Goal: Task Accomplishment & Management: Use online tool/utility

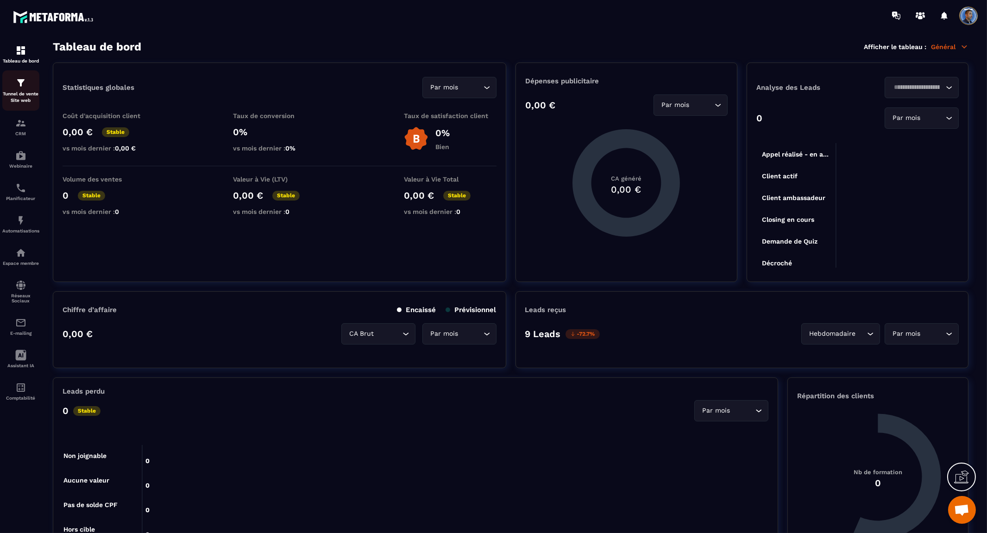
scroll to position [4074, 0]
drag, startPoint x: 0, startPoint y: 0, endPoint x: 22, endPoint y: 91, distance: 93.5
click at [22, 91] on p "Tunnel de vente Site web" at bounding box center [20, 97] width 37 height 13
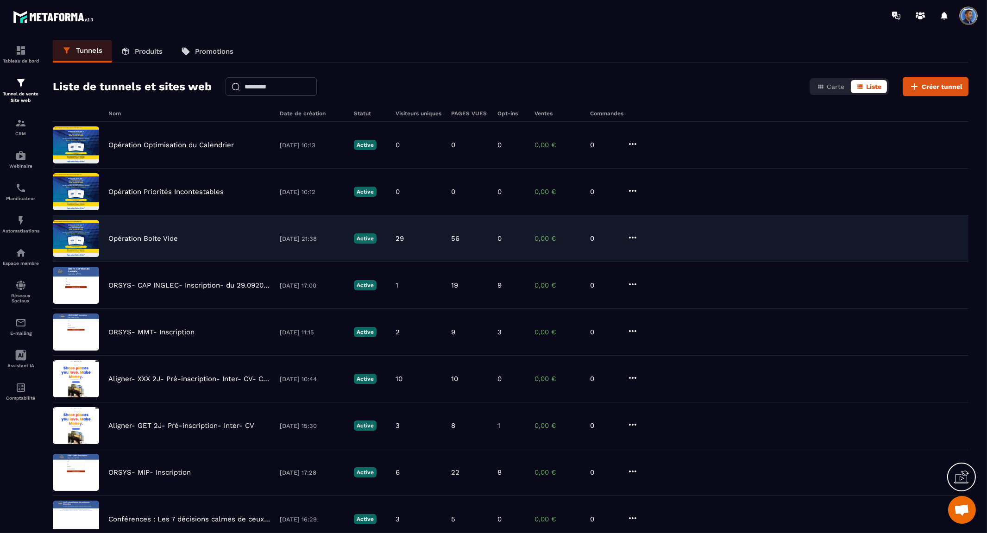
click at [136, 236] on p "Opération Boite Vide" at bounding box center [142, 238] width 69 height 8
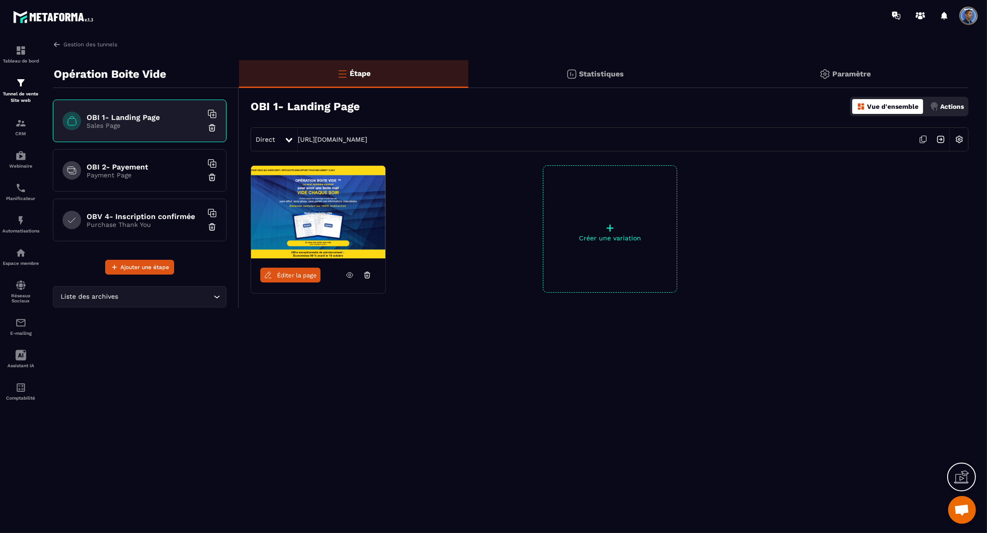
click at [960, 140] on img at bounding box center [960, 140] width 18 height 18
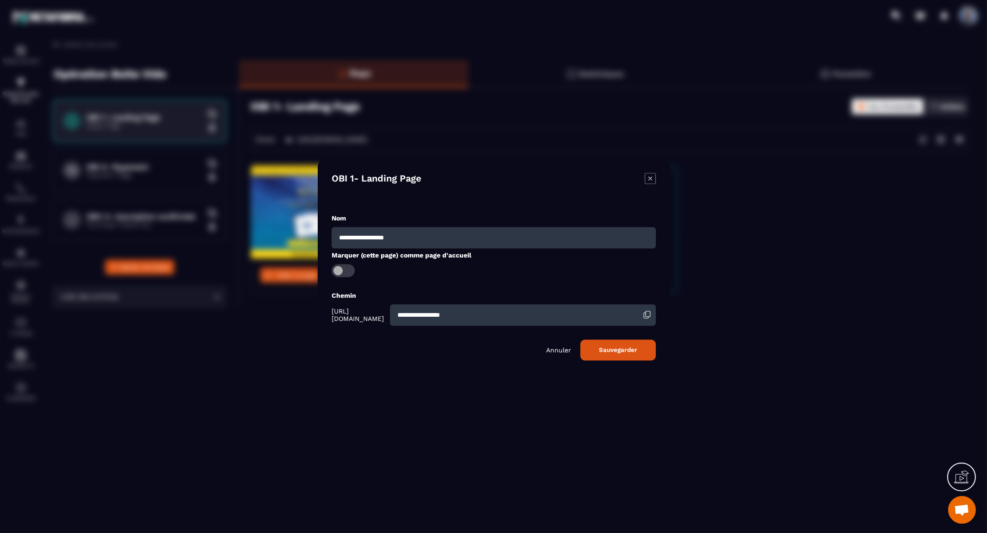
click at [488, 234] on input "**********" at bounding box center [494, 237] width 324 height 21
click at [521, 178] on div "OBI 1- Landing Page" at bounding box center [494, 186] width 324 height 27
click at [650, 179] on icon "Modal window" at bounding box center [650, 179] width 4 height 4
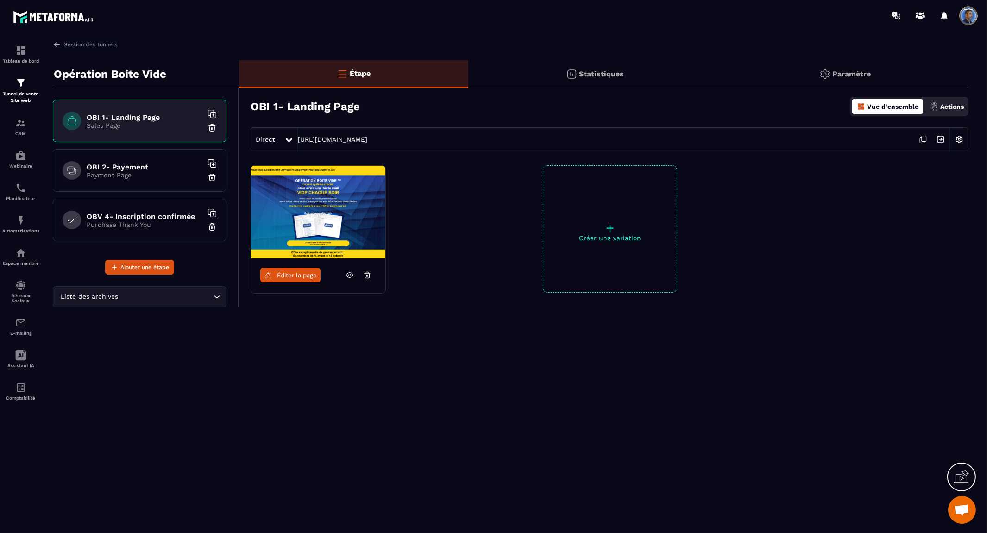
click at [168, 70] on div "Opération Boite Vide" at bounding box center [146, 74] width 186 height 28
click at [849, 76] on p "Paramètre" at bounding box center [852, 73] width 38 height 9
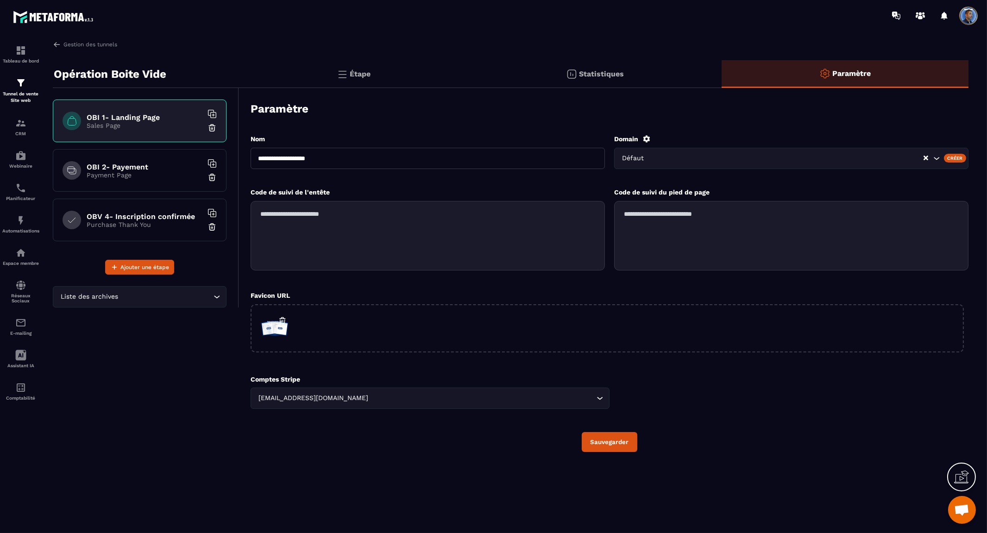
click at [374, 145] on div "**********" at bounding box center [428, 156] width 354 height 44
click at [374, 148] on input "**********" at bounding box center [428, 158] width 354 height 21
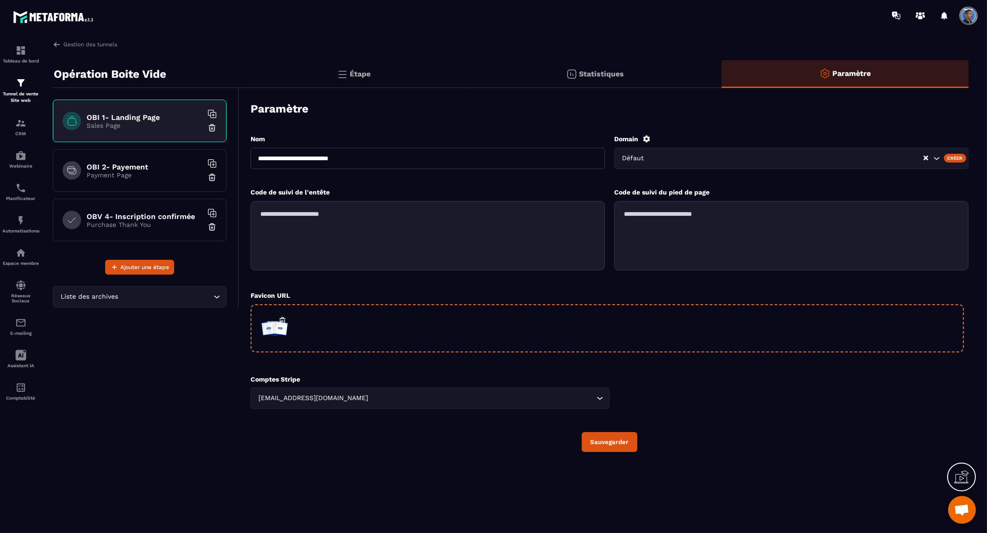
type input "**********"
click at [331, 330] on div at bounding box center [607, 328] width 713 height 48
click at [595, 330] on div at bounding box center [607, 328] width 713 height 48
click at [595, 329] on div at bounding box center [607, 328] width 713 height 48
click at [279, 320] on icon "button" at bounding box center [282, 320] width 8 height 8
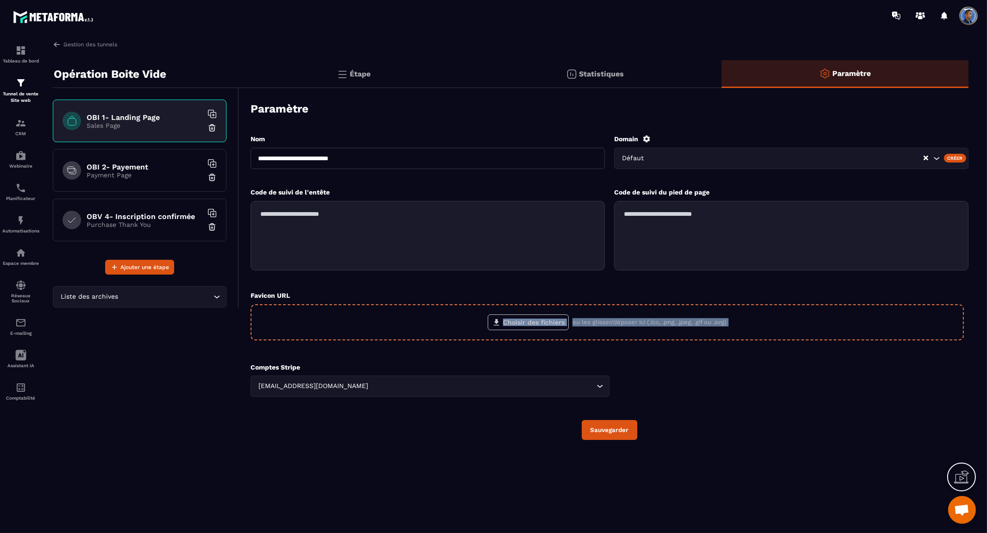
click at [537, 320] on label "Choisir des fichiers" at bounding box center [528, 323] width 81 height 16
click at [0, 0] on input "Choisir des fichiers" at bounding box center [0, 0] width 0 height 0
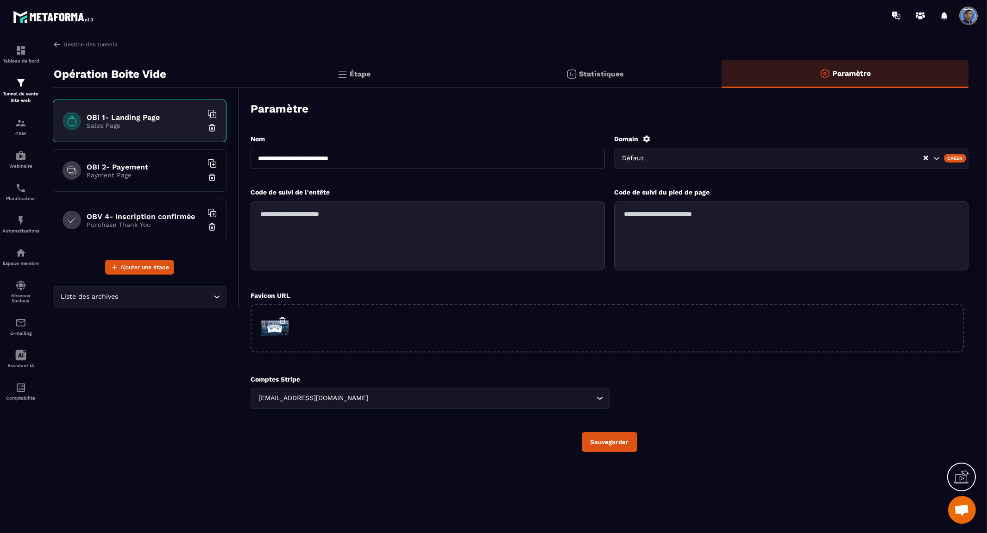
click at [611, 440] on button "Sauvegarder" at bounding box center [610, 442] width 56 height 20
click at [618, 441] on button "Sauvegarder" at bounding box center [610, 442] width 56 height 20
click at [124, 118] on h6 "OBI 1- Landing Page" at bounding box center [145, 117] width 116 height 9
click at [131, 118] on h6 "OBI 1- Landing Page" at bounding box center [145, 117] width 116 height 9
click at [133, 170] on h6 "OBI 2- Payement" at bounding box center [145, 167] width 116 height 9
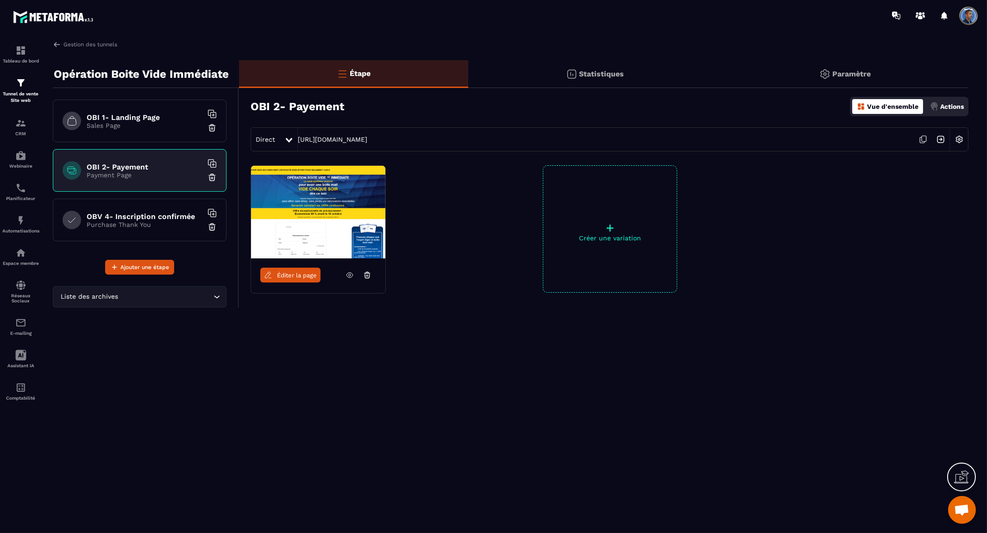
click at [138, 123] on p "Sales Page" at bounding box center [145, 125] width 116 height 7
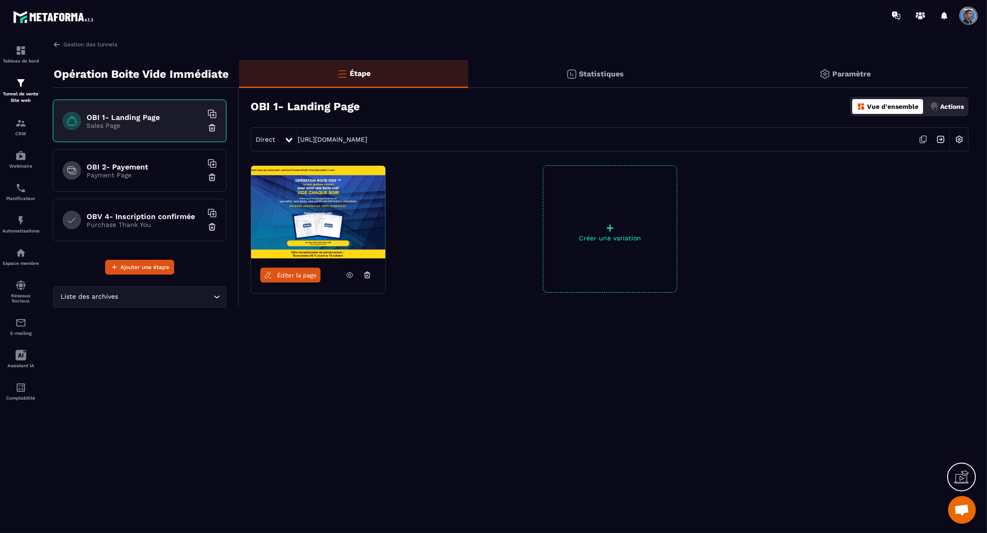
click at [291, 275] on span "Éditer la page" at bounding box center [297, 275] width 40 height 7
